Goal: Navigation & Orientation: Find specific page/section

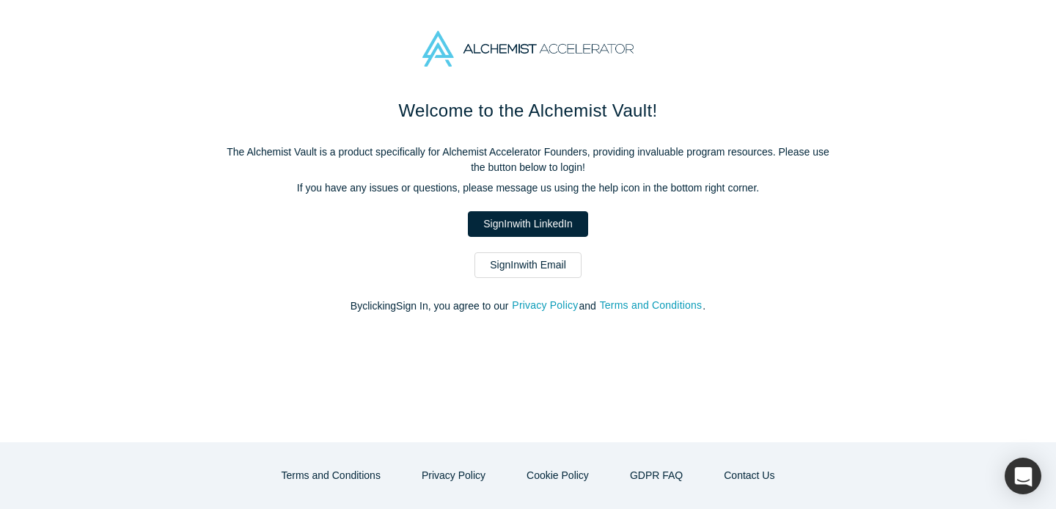
click at [529, 262] on link "Sign In with Email" at bounding box center [528, 265] width 107 height 26
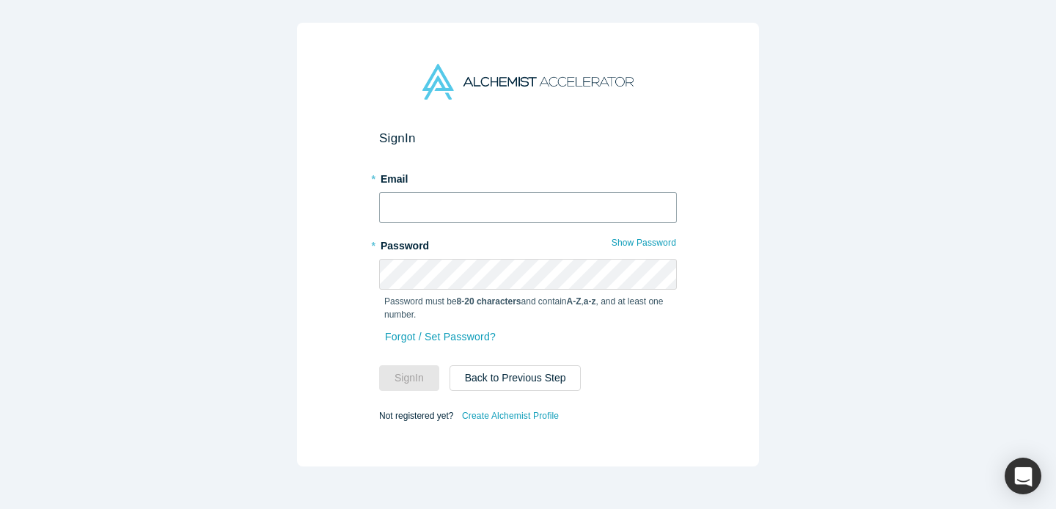
type input "[PERSON_NAME][EMAIL_ADDRESS][DOMAIN_NAME]"
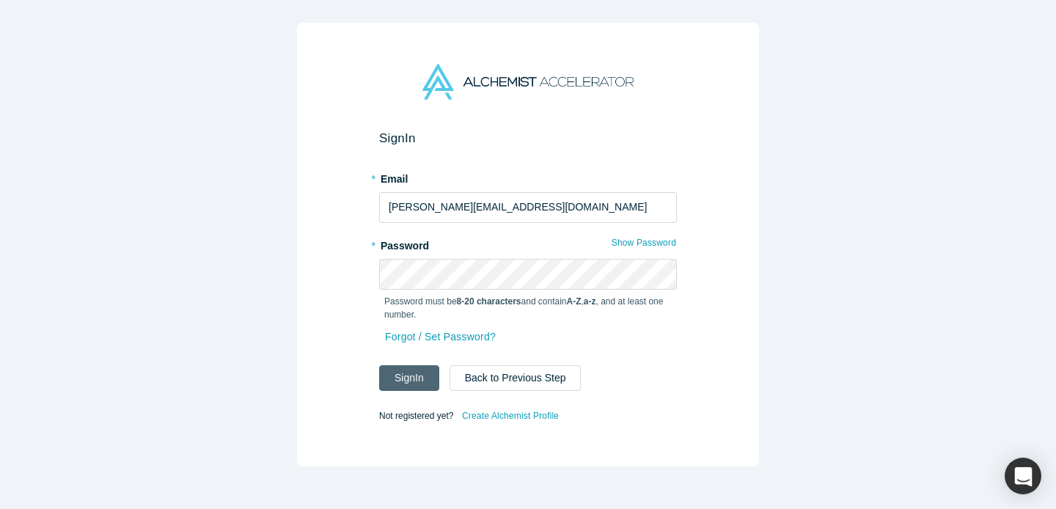
click at [411, 381] on button "Sign In" at bounding box center [409, 378] width 60 height 26
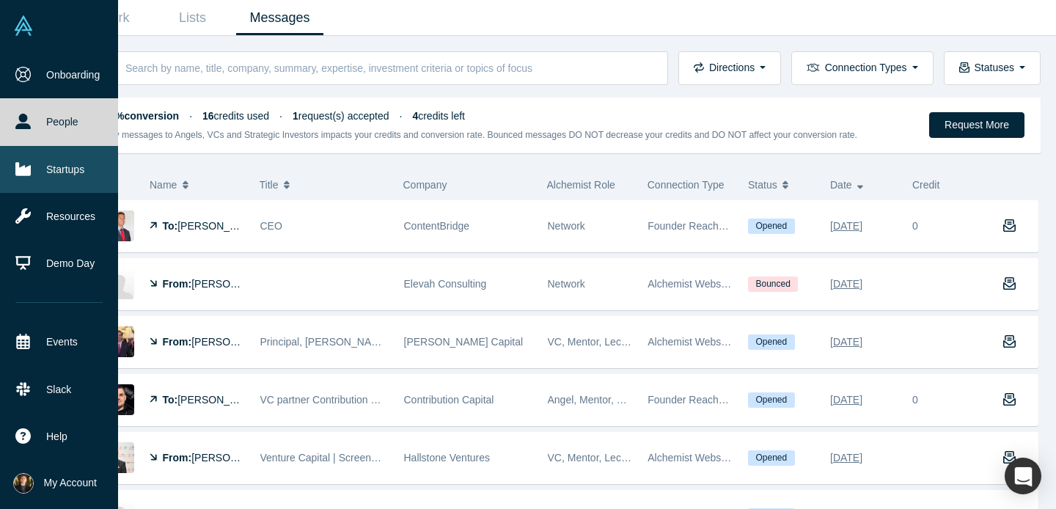
click at [31, 175] on link "Startups" at bounding box center [59, 169] width 118 height 47
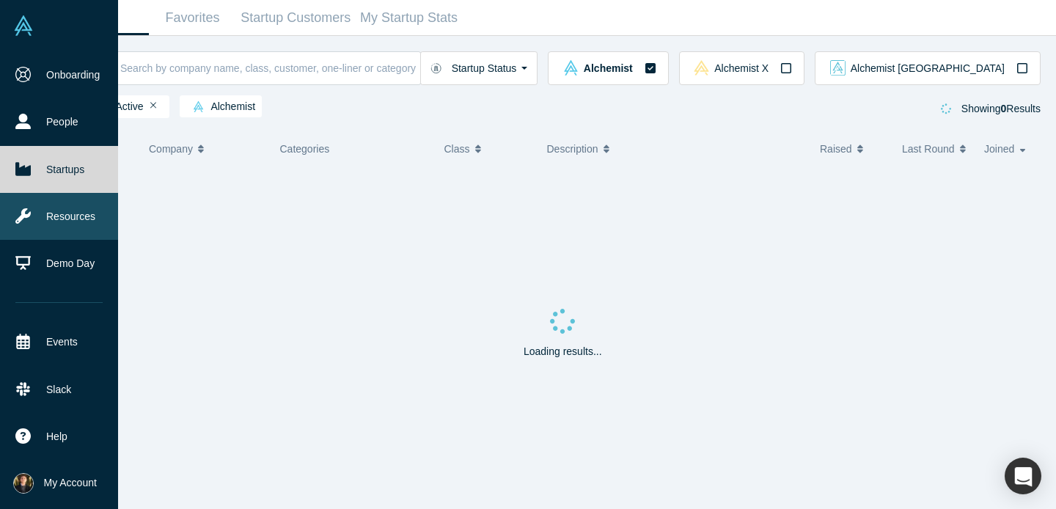
click at [35, 216] on link "Resources" at bounding box center [59, 216] width 118 height 47
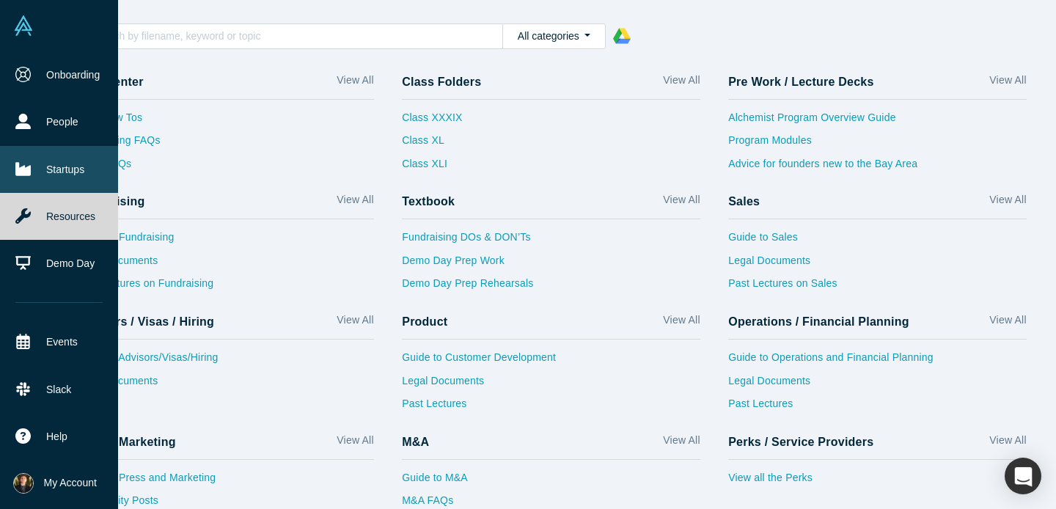
click at [60, 184] on link "Startups" at bounding box center [59, 169] width 118 height 47
